Goal: Obtain resource: Obtain resource

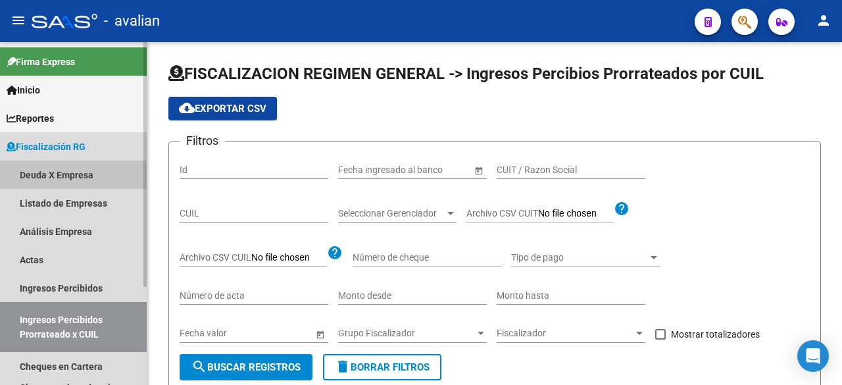
click at [56, 171] on link "Deuda X Empresa" at bounding box center [73, 175] width 147 height 28
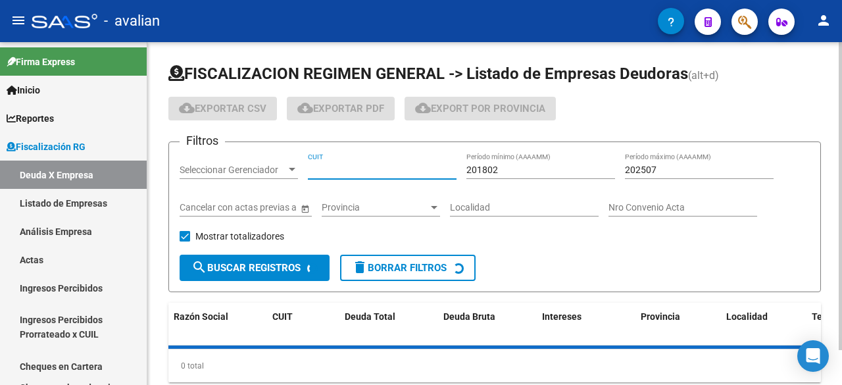
click at [365, 173] on input "CUIT" at bounding box center [382, 170] width 149 height 11
paste input "30-66555106-3"
type input "30-66555106-3"
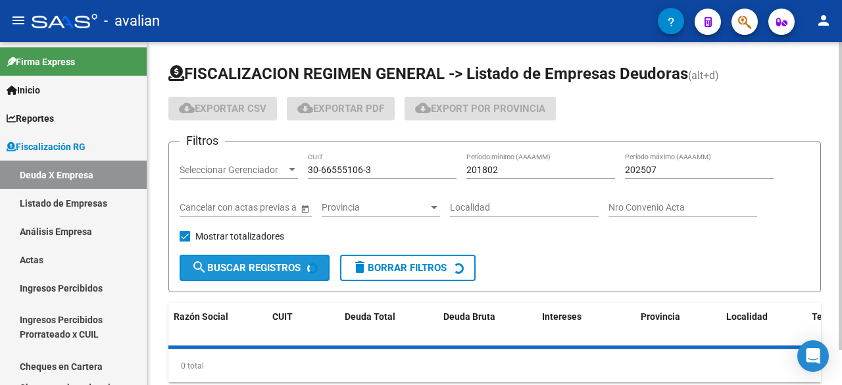
click at [264, 270] on span "search Buscar Registros" at bounding box center [246, 268] width 109 height 12
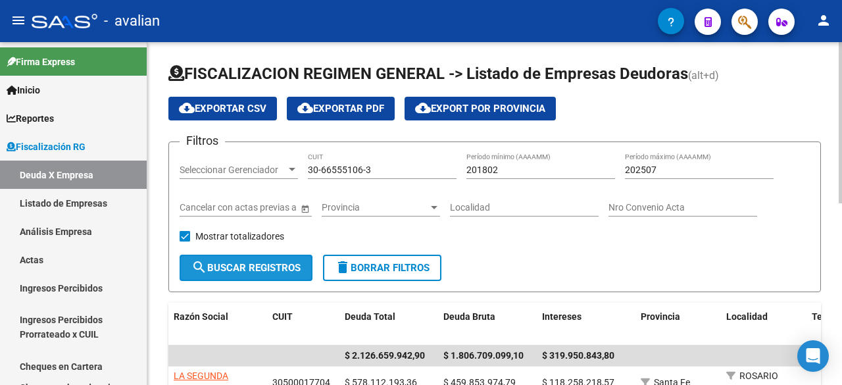
click at [280, 269] on span "search Buscar Registros" at bounding box center [246, 268] width 109 height 12
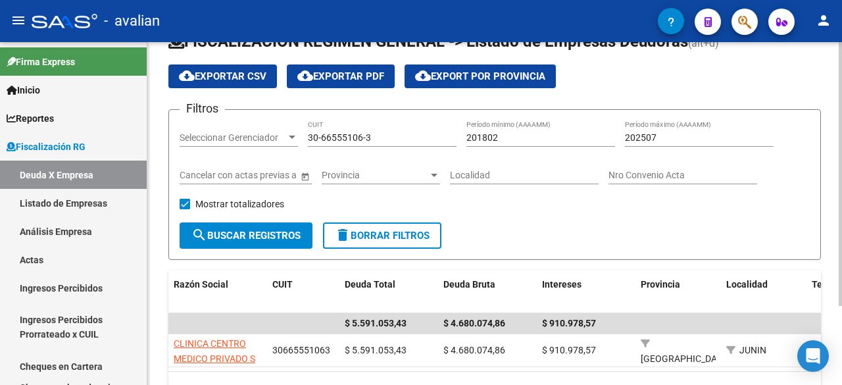
scroll to position [103, 0]
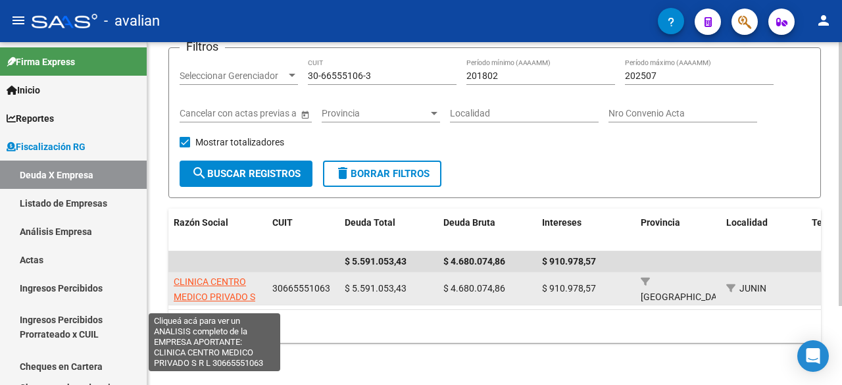
click at [219, 276] on span "CLINICA CENTRO MEDICO PRIVADO S R L" at bounding box center [215, 296] width 82 height 41
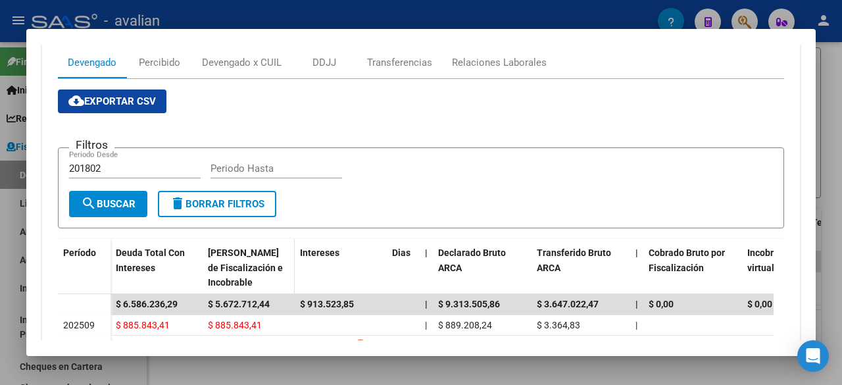
scroll to position [76, 0]
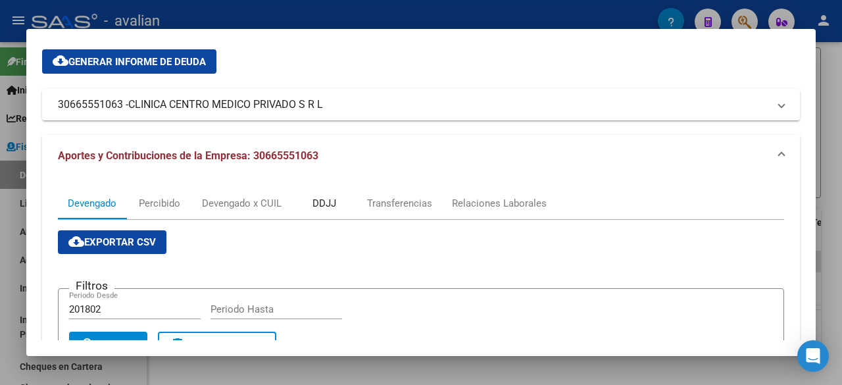
click at [324, 199] on div "DDJJ" at bounding box center [325, 203] width 24 height 14
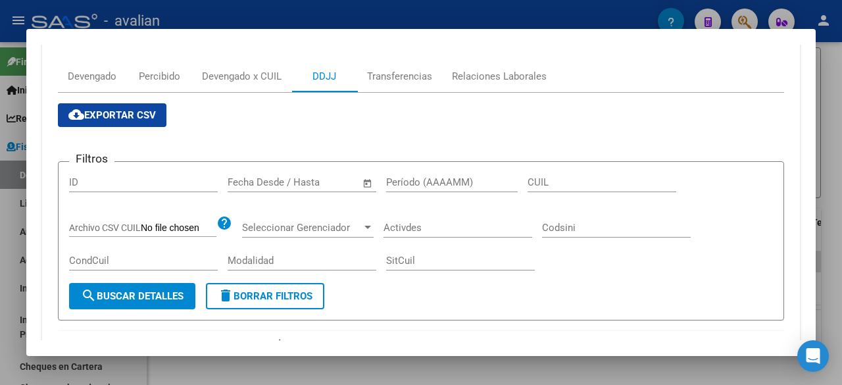
scroll to position [197, 0]
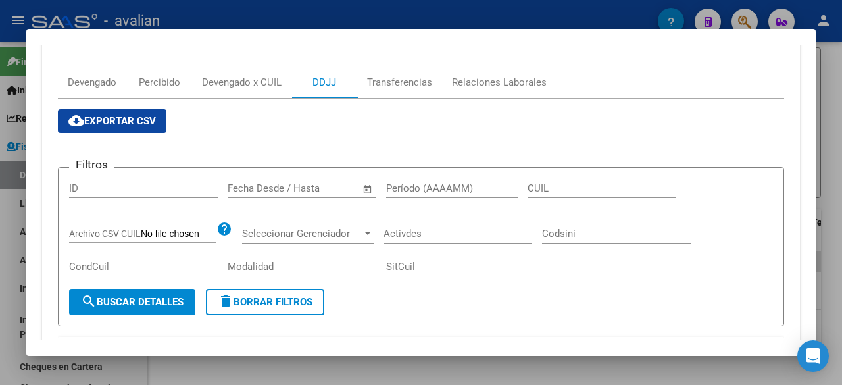
click at [116, 116] on span "cloud_download Exportar CSV" at bounding box center [112, 121] width 88 height 12
click at [841, 120] on div at bounding box center [421, 192] width 842 height 385
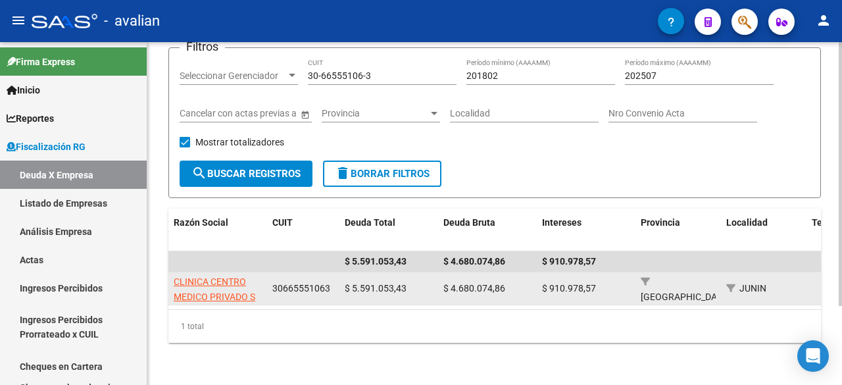
scroll to position [0, 0]
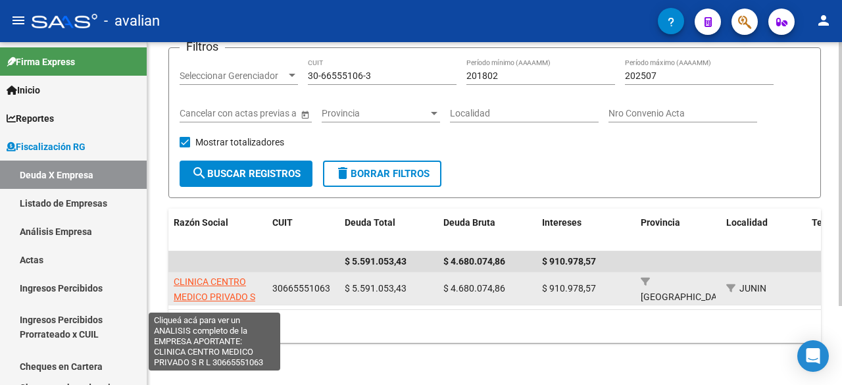
click at [199, 276] on span "CLINICA CENTRO MEDICO PRIVADO S R L" at bounding box center [215, 296] width 82 height 41
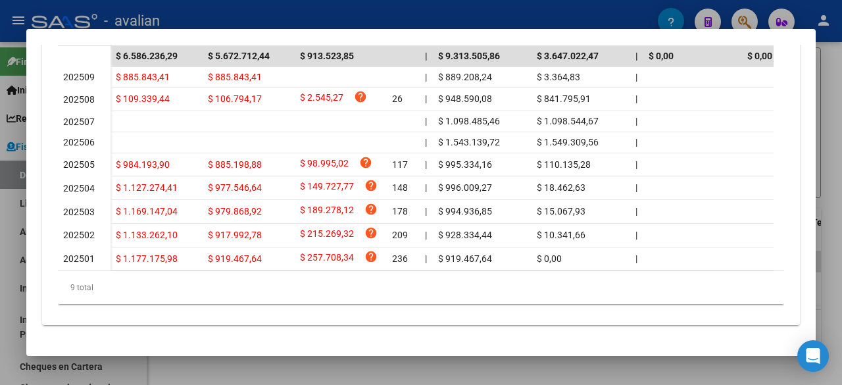
scroll to position [471, 0]
